Goal: Task Accomplishment & Management: Manage account settings

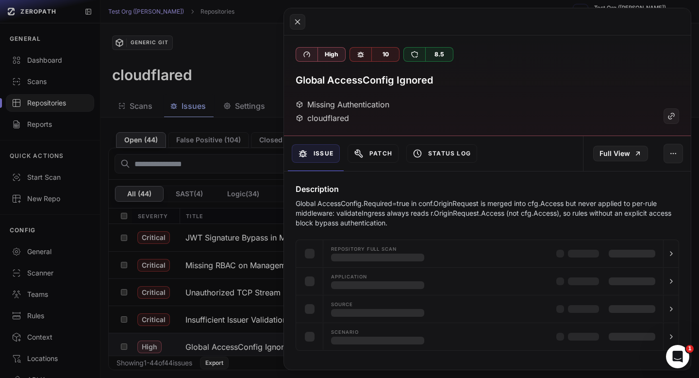
scroll to position [4, 0]
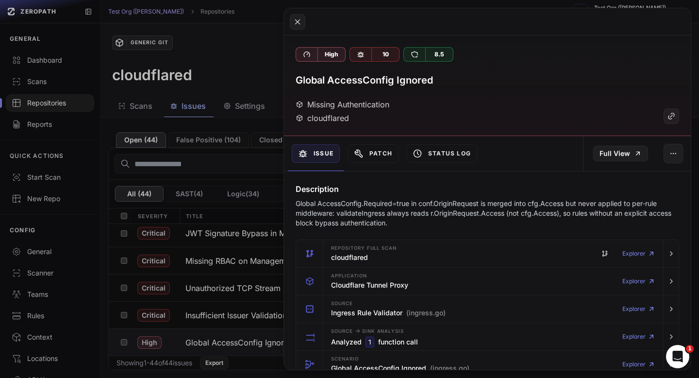
click at [244, 73] on button at bounding box center [349, 189] width 699 height 378
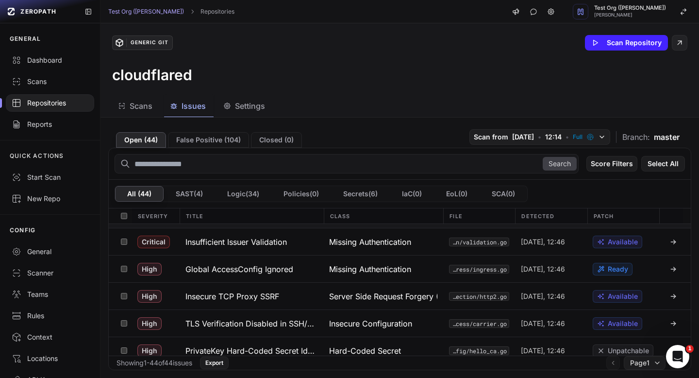
scroll to position [77, 0]
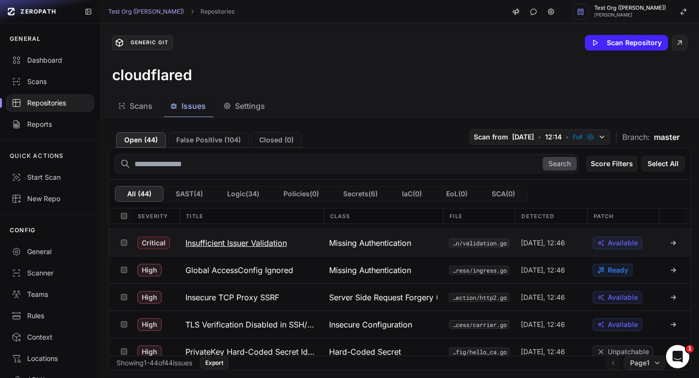
click at [259, 245] on h3 "Insufficient Issuer Validation" at bounding box center [235, 243] width 101 height 12
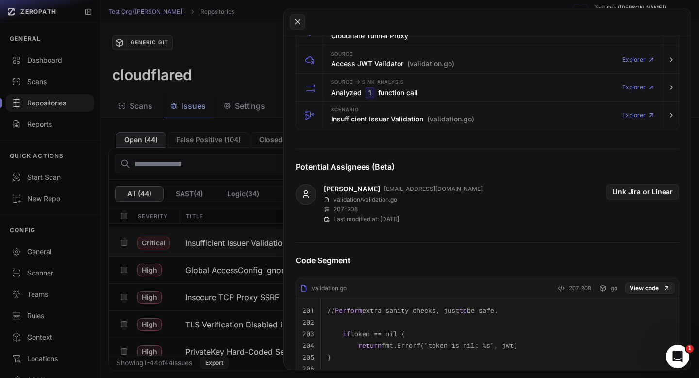
scroll to position [243, 0]
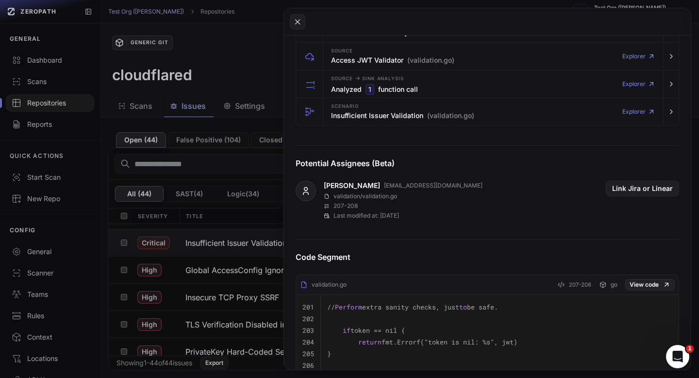
click at [237, 63] on button at bounding box center [349, 189] width 699 height 378
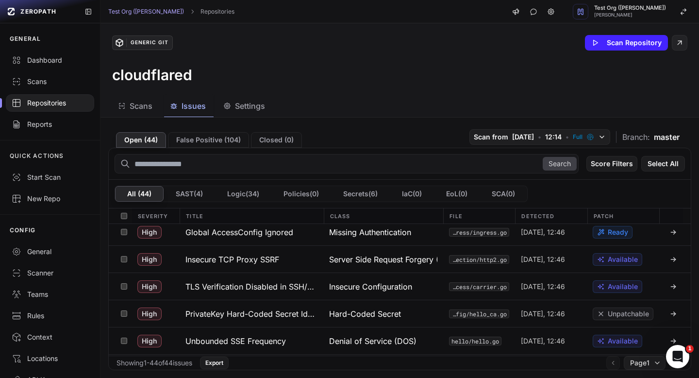
scroll to position [116, 0]
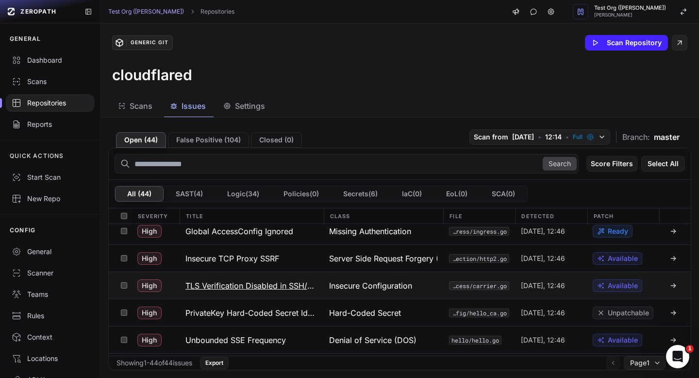
click at [270, 275] on button "TLS Verification Disabled in SSH/Access Module" at bounding box center [252, 285] width 144 height 27
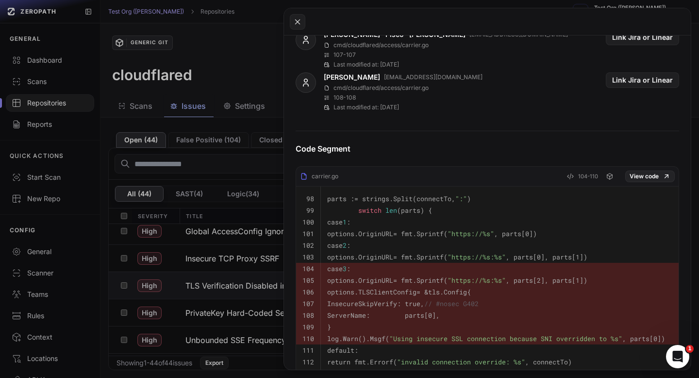
scroll to position [397, 0]
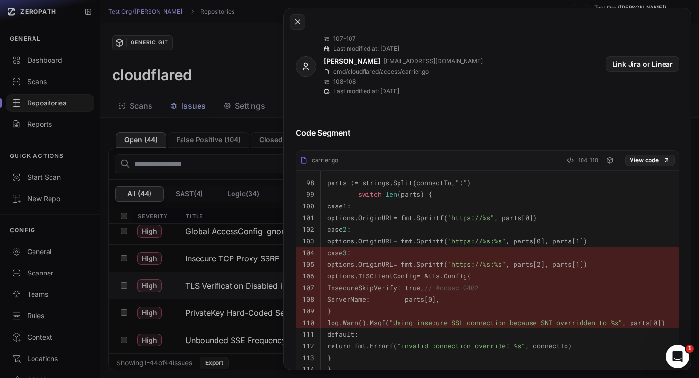
click at [247, 36] on button at bounding box center [349, 189] width 699 height 378
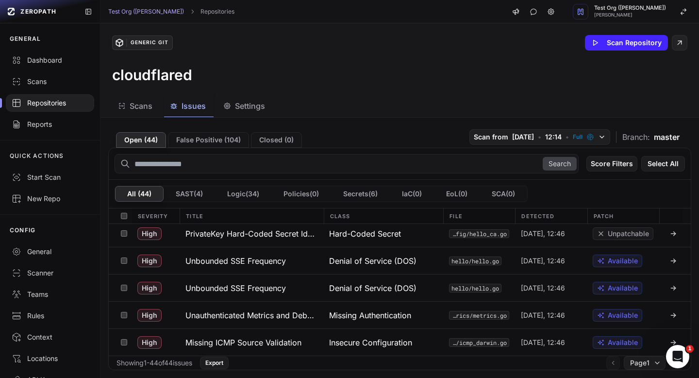
scroll to position [204, 0]
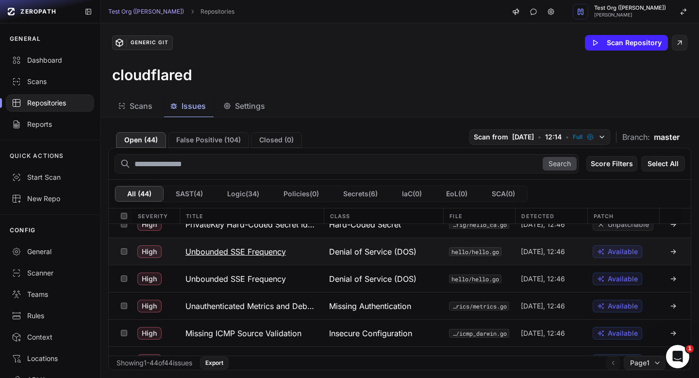
click at [238, 249] on h3 "Unbounded SSE Frequency" at bounding box center [235, 252] width 100 height 12
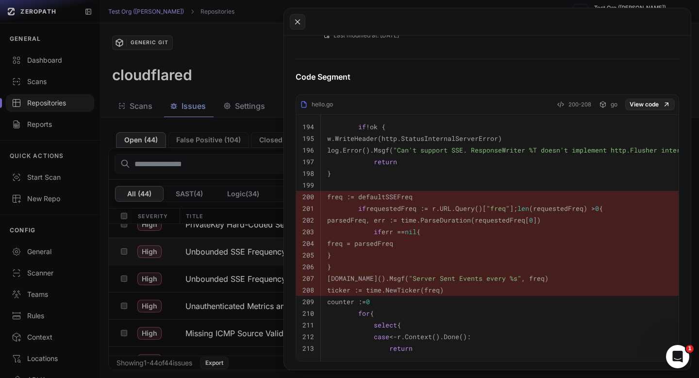
scroll to position [477, 0]
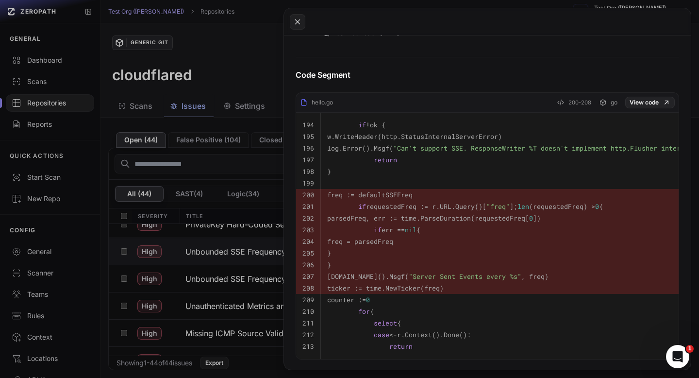
click at [264, 78] on button at bounding box center [349, 189] width 699 height 378
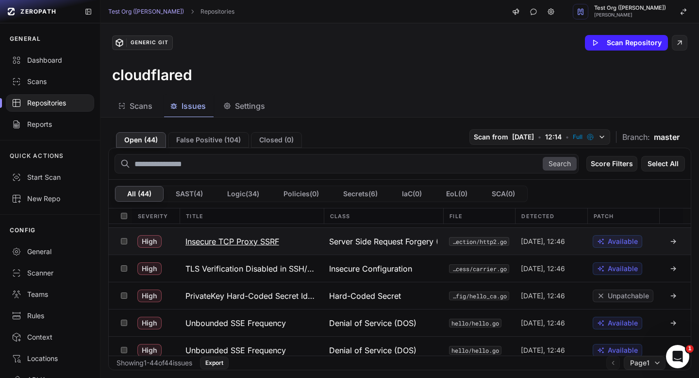
scroll to position [133, 0]
click at [274, 268] on h3 "TLS Verification Disabled in SSH/Access Module" at bounding box center [251, 268] width 132 height 12
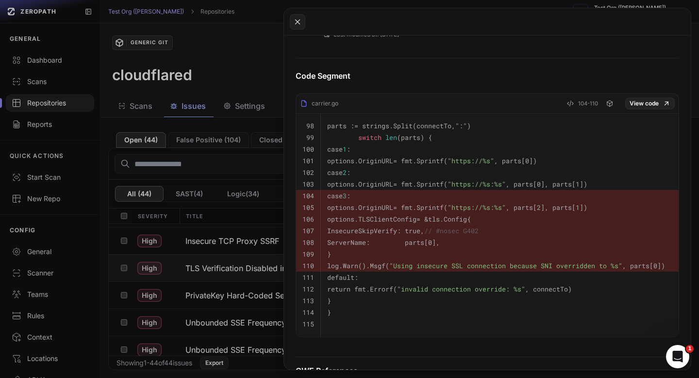
scroll to position [456, 0]
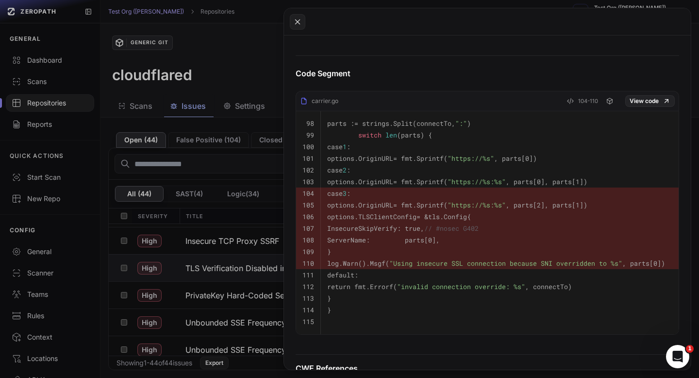
click at [429, 226] on code "InsecureSkipVerify: true, // #nosec G402" at bounding box center [402, 228] width 151 height 9
copy td "InsecureSkipVerify: true, // #nosec G402"
click at [222, 66] on button at bounding box center [349, 189] width 699 height 378
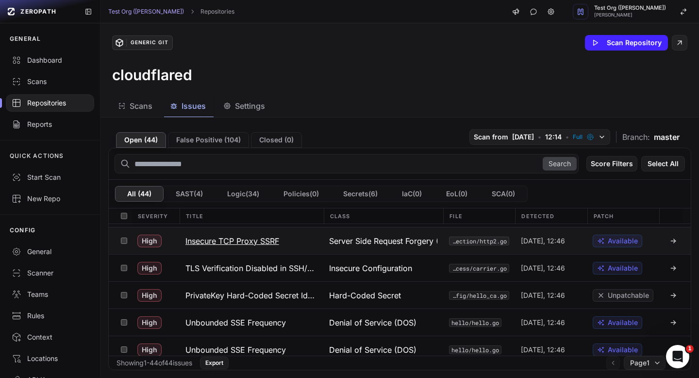
click at [243, 242] on h3 "Insecure TCP Proxy SSRF" at bounding box center [232, 241] width 94 height 12
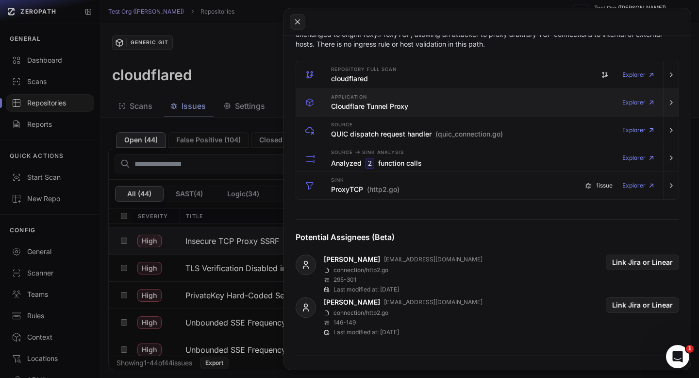
scroll to position [172, 0]
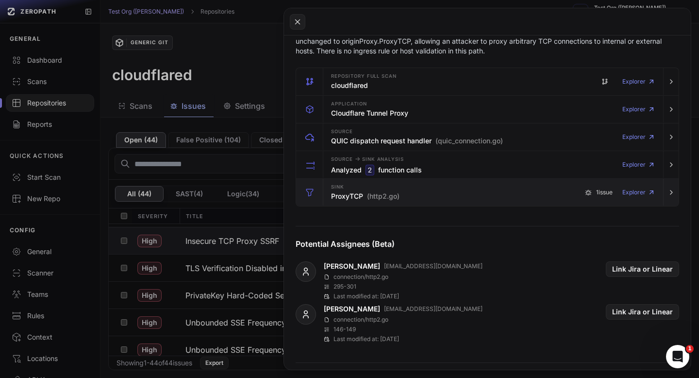
click at [452, 205] on div "Sink ProxyTCP (http2.go) 1 issue Explorer" at bounding box center [493, 192] width 332 height 27
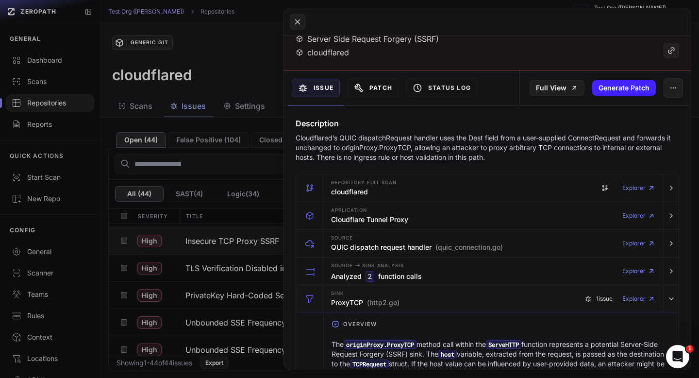
scroll to position [43, 0]
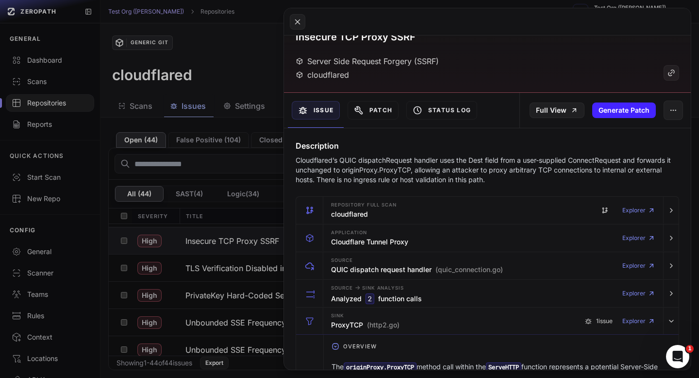
click at [247, 61] on button at bounding box center [349, 189] width 699 height 378
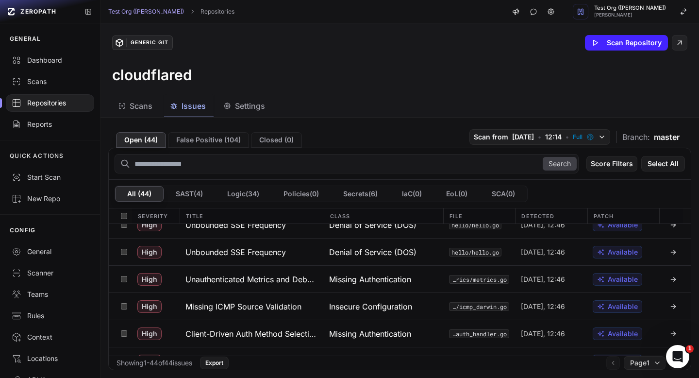
scroll to position [237, 0]
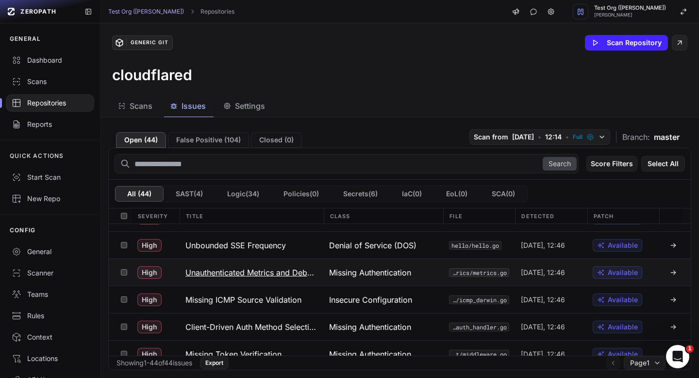
click at [289, 267] on h3 "Unauthenticated Metrics and Debug Endpoints" at bounding box center [251, 273] width 132 height 12
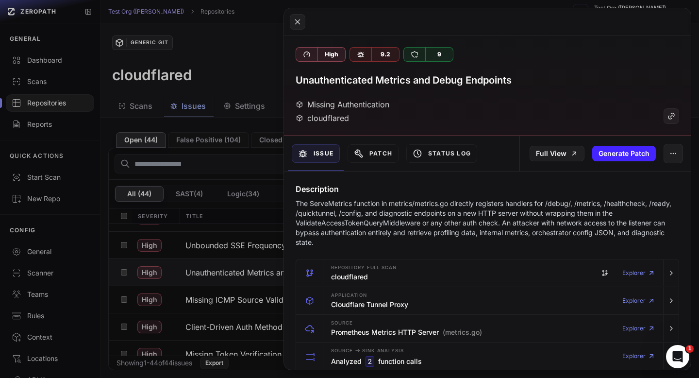
click at [51, 60] on button at bounding box center [349, 189] width 699 height 378
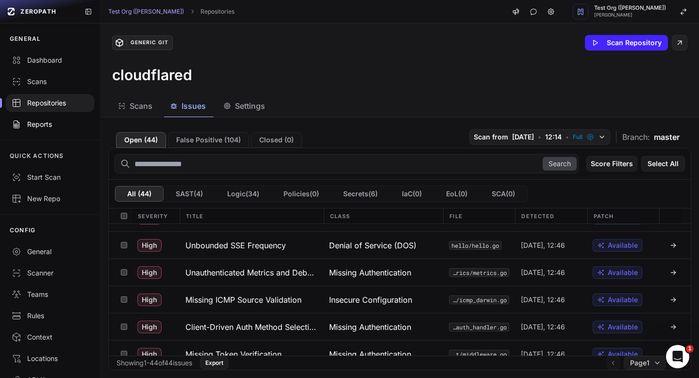
click at [46, 121] on div "Reports" at bounding box center [50, 124] width 77 height 10
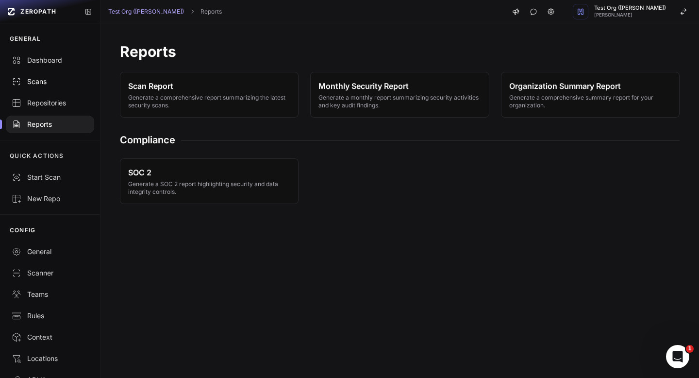
click at [45, 77] on div "Scans" at bounding box center [50, 82] width 77 height 10
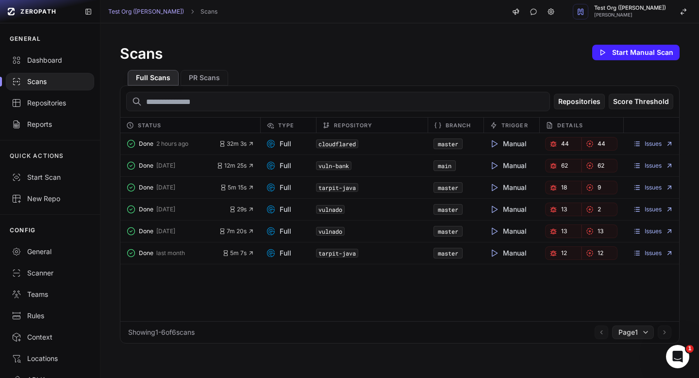
click at [392, 256] on div "tarpit-java" at bounding box center [372, 253] width 112 height 14
click at [47, 113] on link "Repositories" at bounding box center [50, 102] width 100 height 21
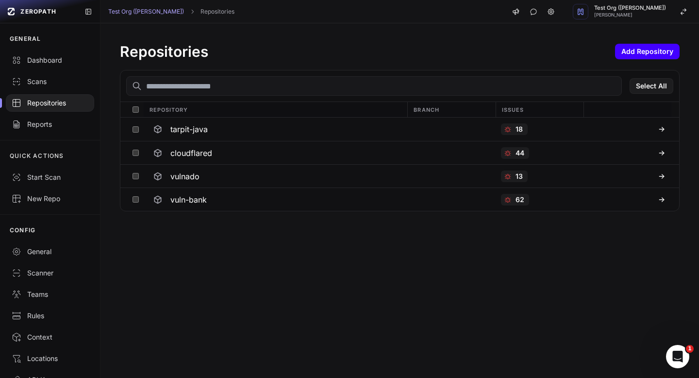
click at [658, 49] on button "Add Repository" at bounding box center [647, 52] width 65 height 16
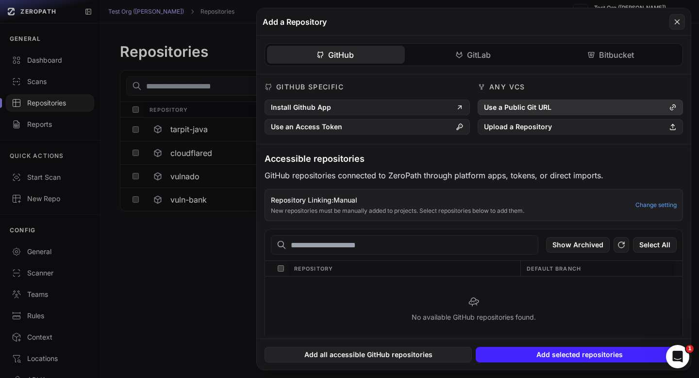
click at [545, 110] on button "Use a Public Git URL" at bounding box center [580, 108] width 205 height 16
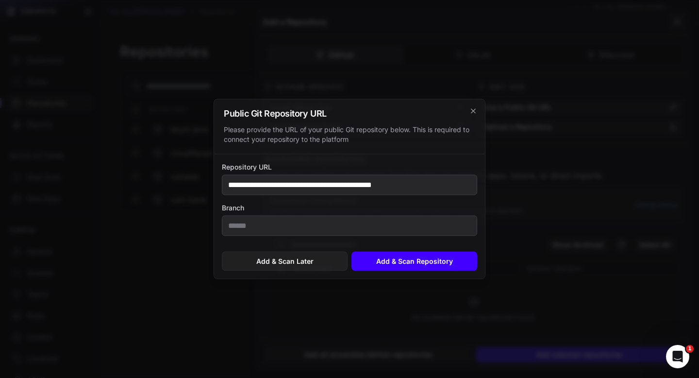
click at [403, 263] on button "Add & Scan Repository" at bounding box center [414, 260] width 126 height 19
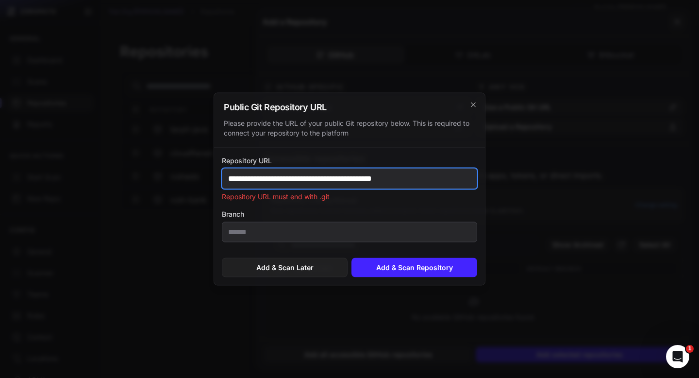
click at [304, 175] on input "**********" at bounding box center [349, 178] width 255 height 20
click at [397, 182] on input "**********" at bounding box center [349, 178] width 255 height 20
paste input "****"
type input "**********"
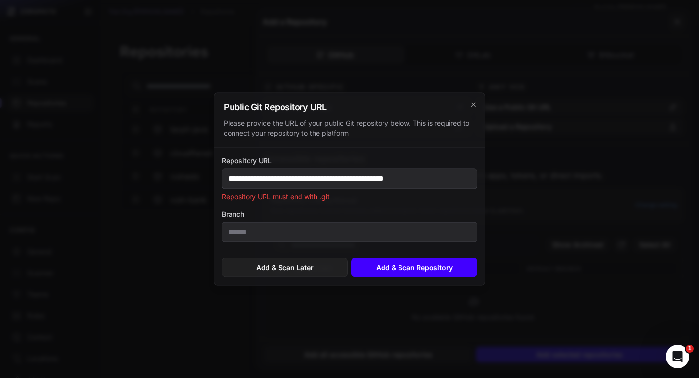
click at [418, 270] on button "Add & Scan Repository" at bounding box center [414, 267] width 126 height 19
